Goal: Task Accomplishment & Management: Manage account settings

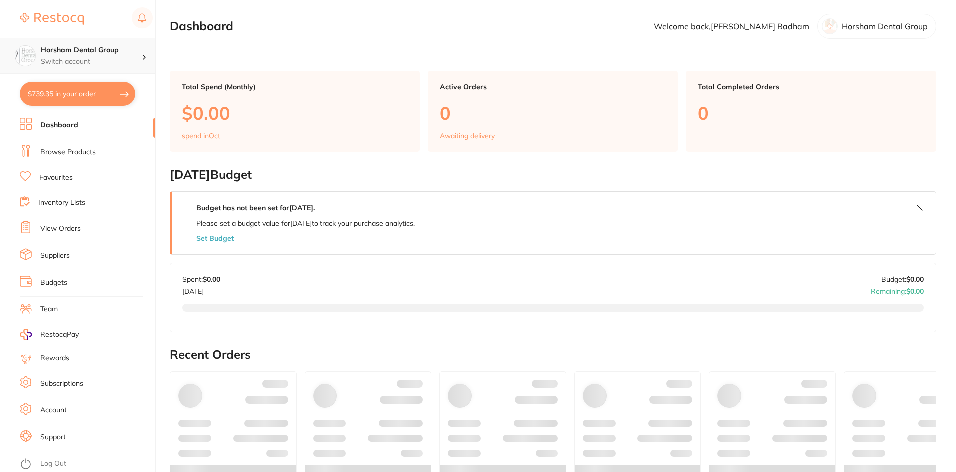
click at [101, 62] on p "Switch account" at bounding box center [91, 62] width 101 height 10
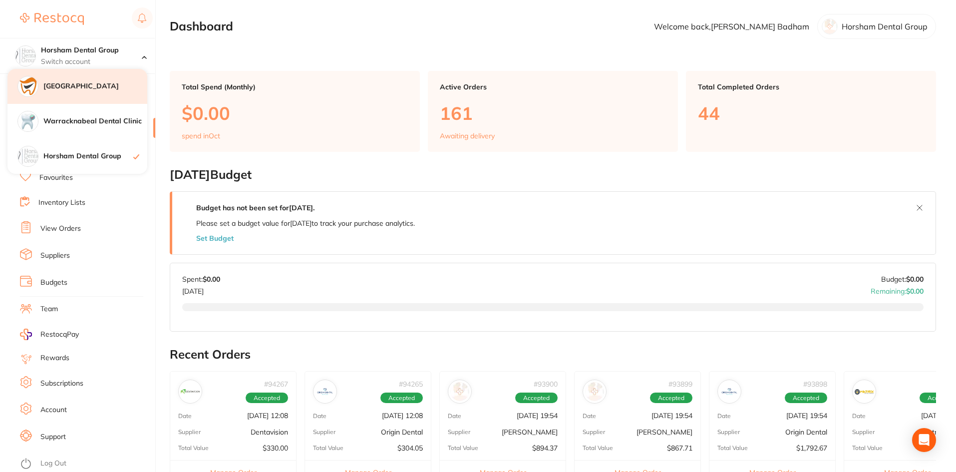
click at [105, 97] on div "[GEOGRAPHIC_DATA]" at bounding box center [77, 86] width 140 height 35
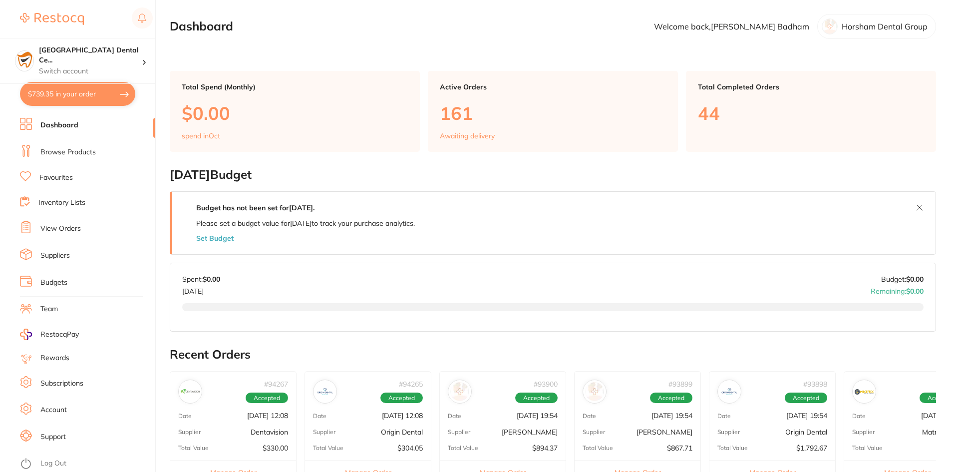
checkbox input "true"
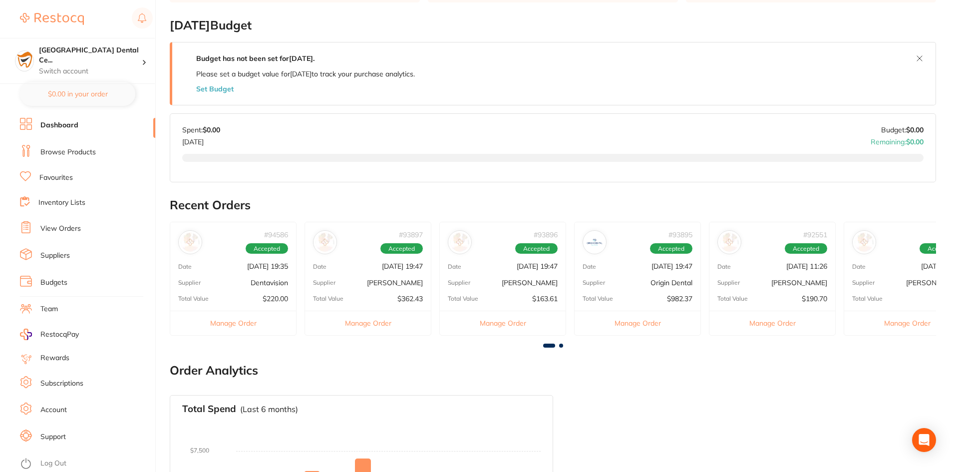
scroll to position [150, 0]
